Goal: Book appointment/travel/reservation

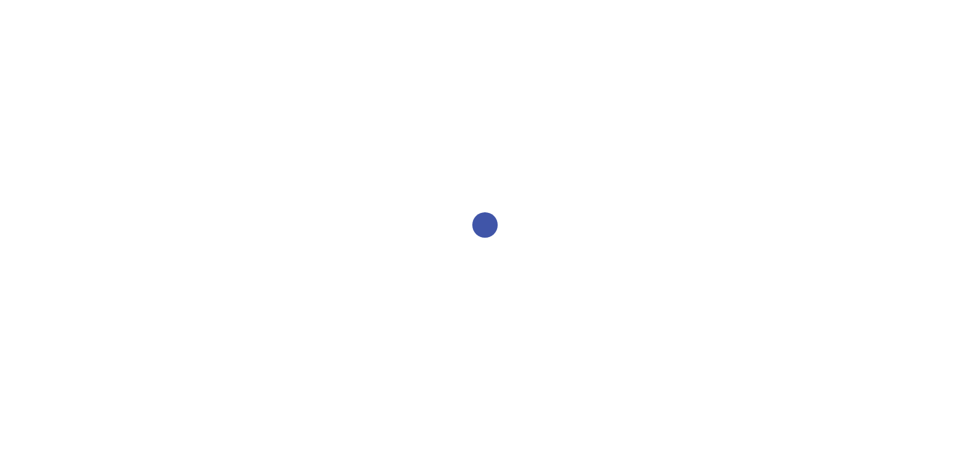
select select "2bed604d-1099-4043-b1bc-2365e8740244"
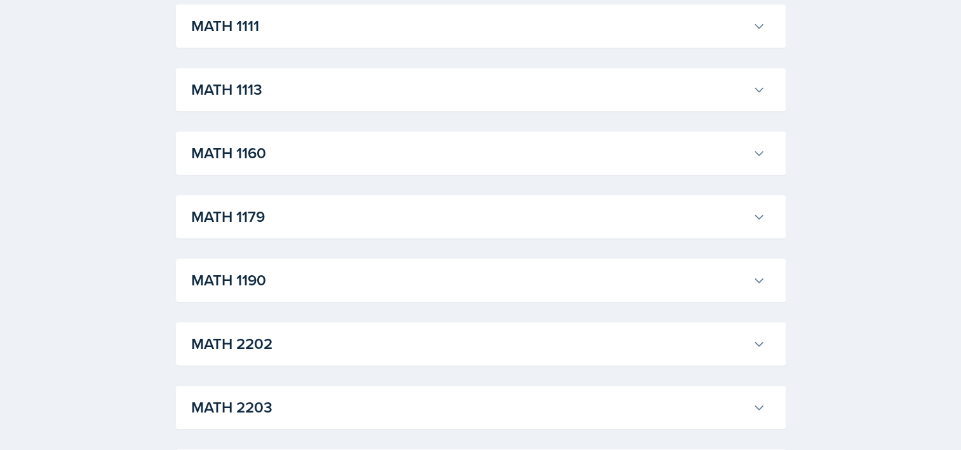
scroll to position [1333, 0]
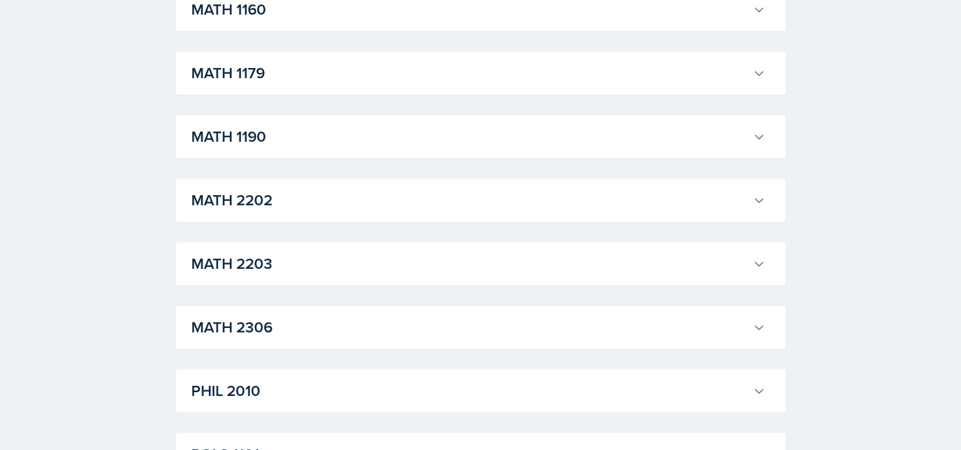
click at [222, 328] on h3 "MATH 2306" at bounding box center [469, 327] width 556 height 23
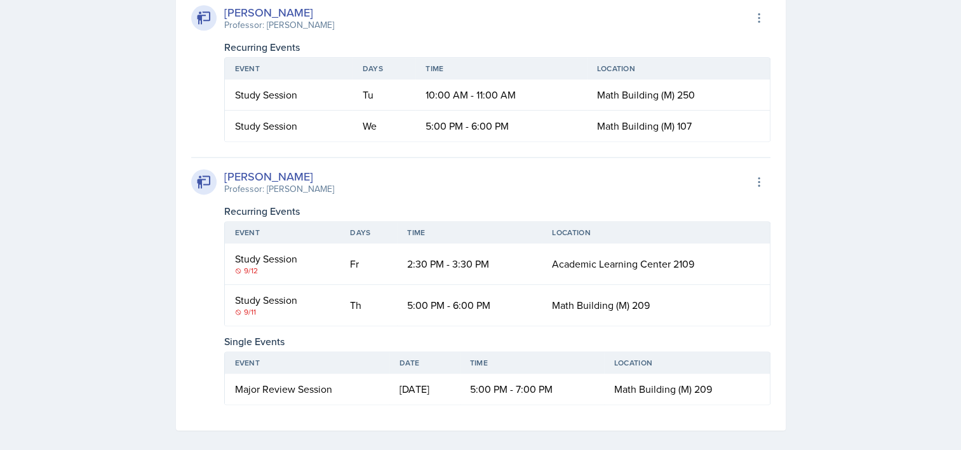
scroll to position [1651, 0]
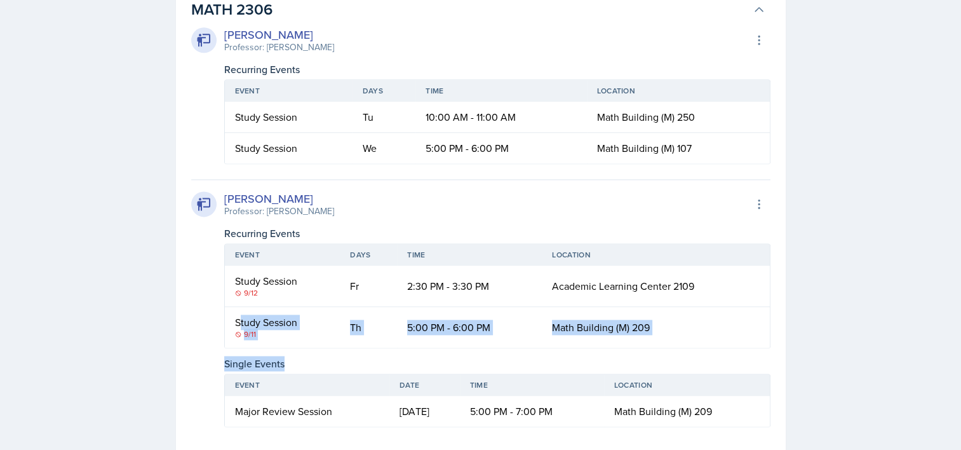
drag, startPoint x: 239, startPoint y: 323, endPoint x: 450, endPoint y: 350, distance: 211.9
click at [450, 350] on div "Julian Jahde Professor: Cvetelina Hill Export to Google Calendar Recurring Even…" at bounding box center [480, 303] width 579 height 248
click at [444, 344] on td "5:00 PM - 6:00 PM" at bounding box center [469, 327] width 145 height 41
click at [442, 332] on td "5:00 PM - 6:00 PM" at bounding box center [469, 327] width 145 height 41
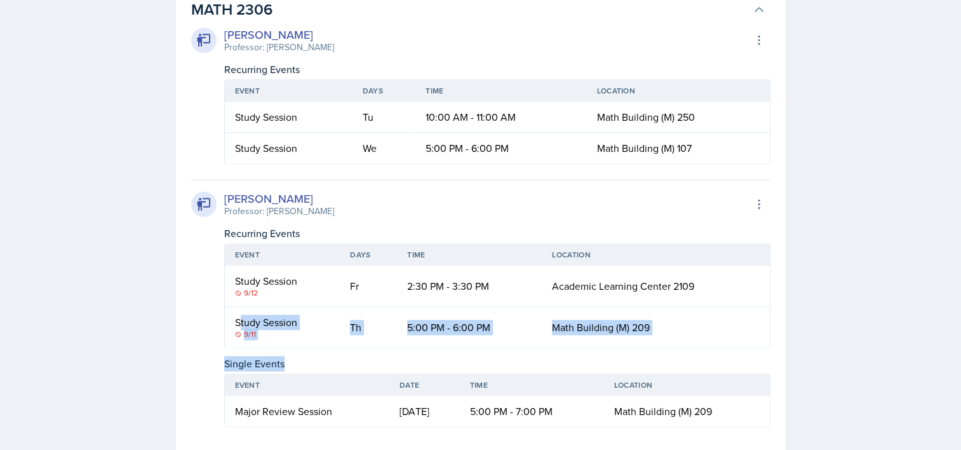
click at [446, 329] on td "5:00 PM - 6:00 PM" at bounding box center [469, 327] width 145 height 41
click at [465, 354] on div "Julian Jahde Professor: Cvetelina Hill Export to Google Calendar Recurring Even…" at bounding box center [480, 303] width 579 height 248
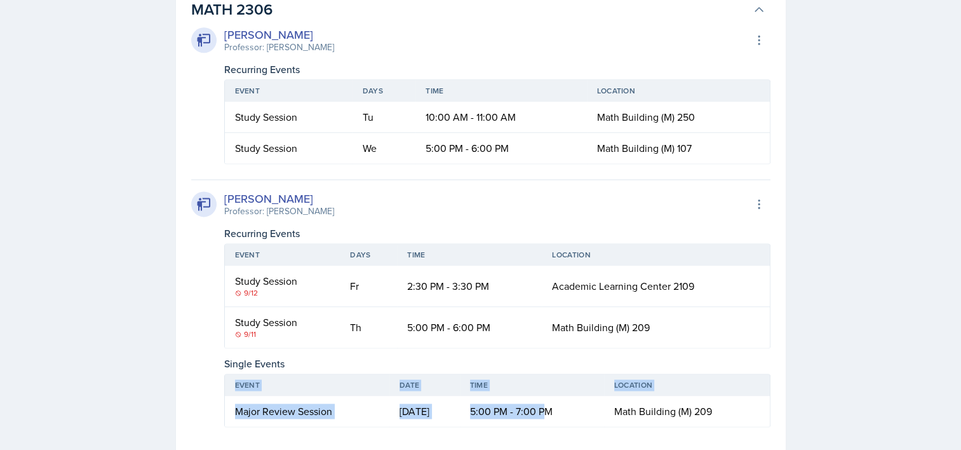
drag, startPoint x: 423, startPoint y: 432, endPoint x: 569, endPoint y: 409, distance: 147.8
click at [569, 409] on div "MATH 2306 Brayden Turso Professor: Yuliya Babenko Export to Google Calendar Rec…" at bounding box center [481, 220] width 610 height 464
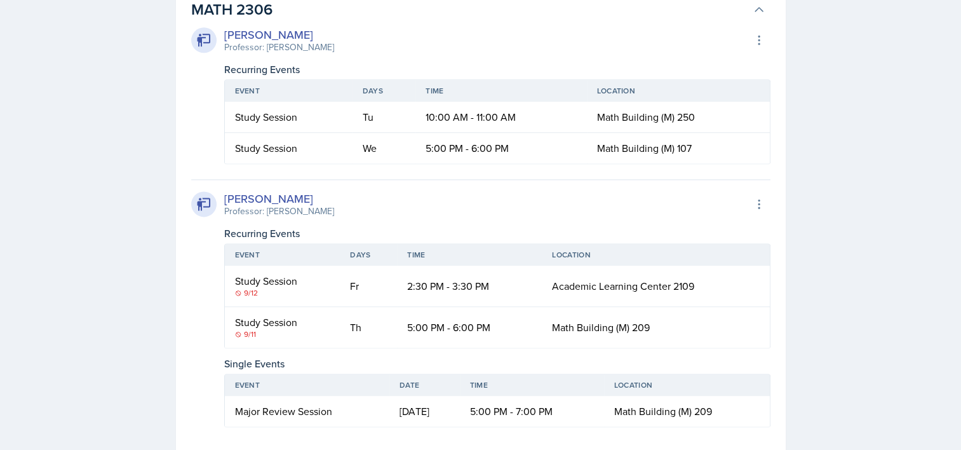
drag, startPoint x: 569, startPoint y: 409, endPoint x: 461, endPoint y: 333, distance: 132.1
click at [461, 333] on td "5:00 PM - 6:00 PM" at bounding box center [469, 327] width 145 height 41
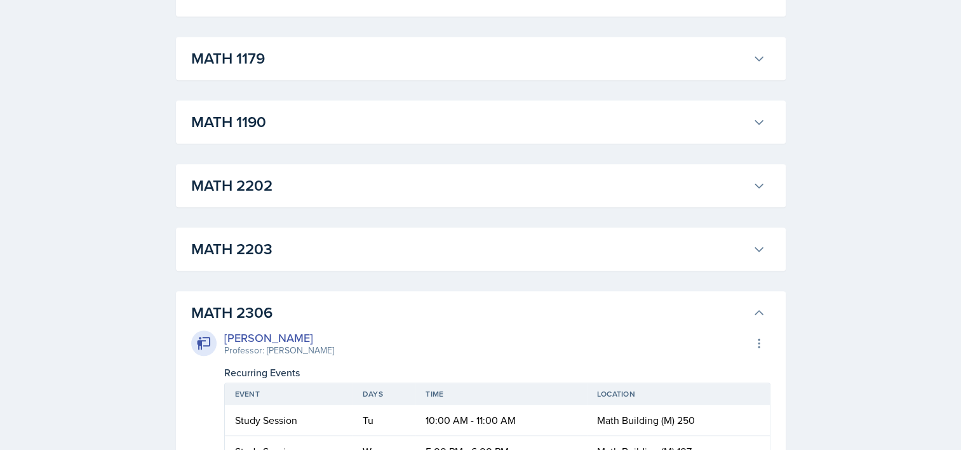
scroll to position [1460, 0]
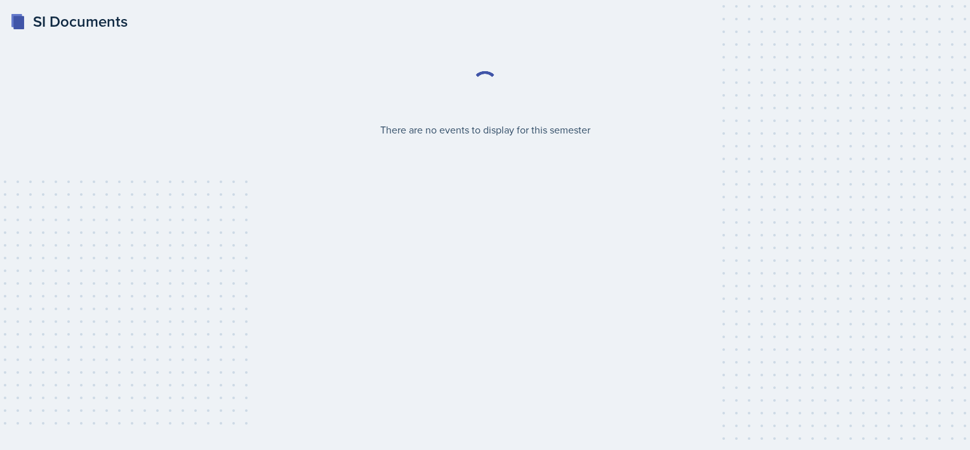
select select "2bed604d-1099-4043-b1bc-2365e8740244"
